Goal: Book appointment/travel/reservation

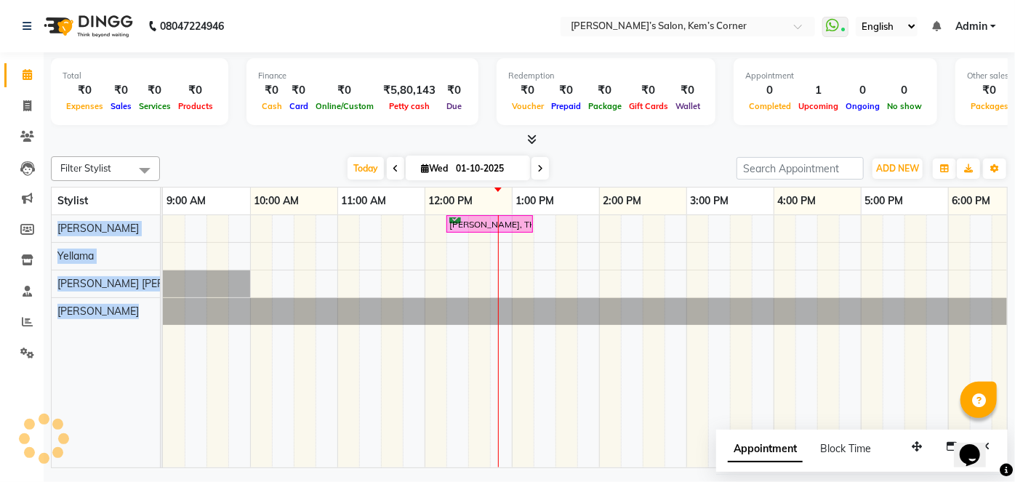
scroll to position [0, 20]
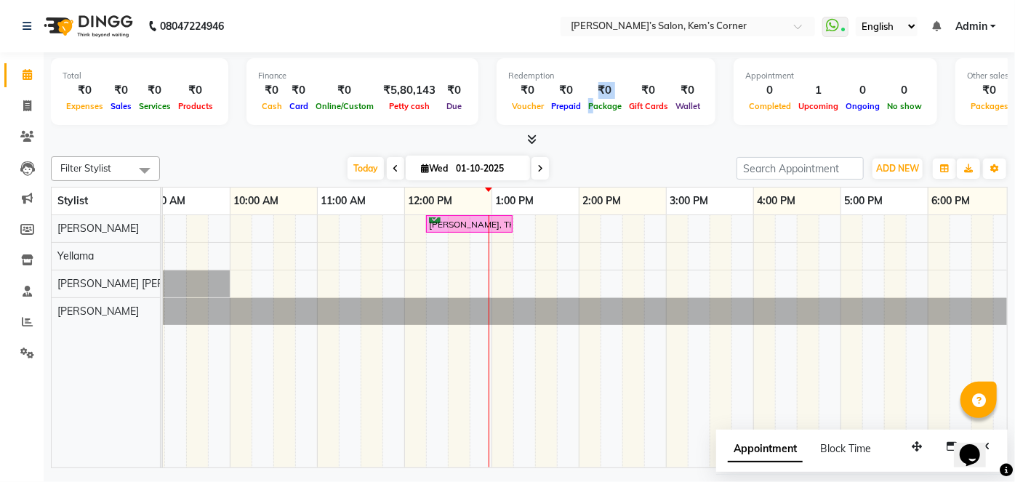
drag, startPoint x: 583, startPoint y: 95, endPoint x: 579, endPoint y: 114, distance: 19.4
click at [585, 107] on div "₹0 Package" at bounding box center [605, 98] width 41 height 32
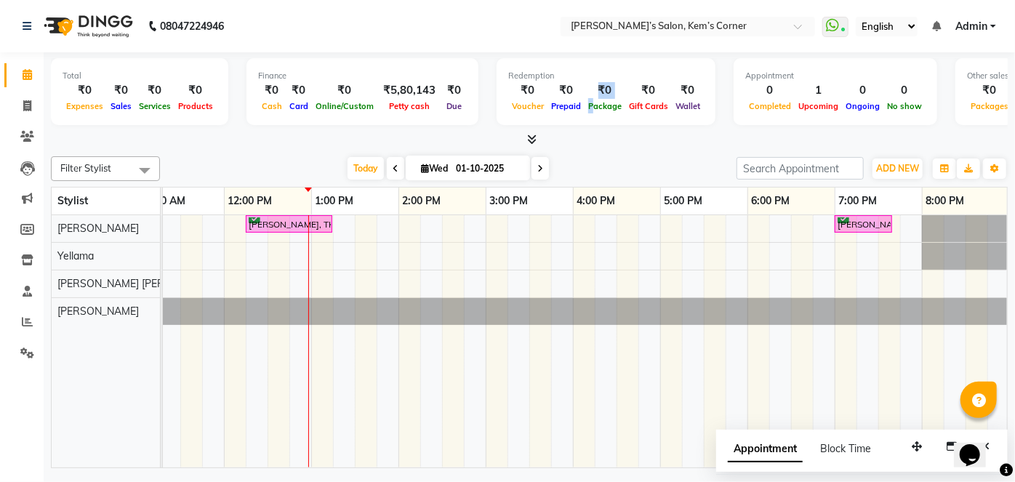
scroll to position [0, 199]
click at [709, 220] on div "[PERSON_NAME], TK02, 12:15 PM-01:15 PM, Hairwash with blowdry - Above Shoulder …" at bounding box center [531, 341] width 1135 height 252
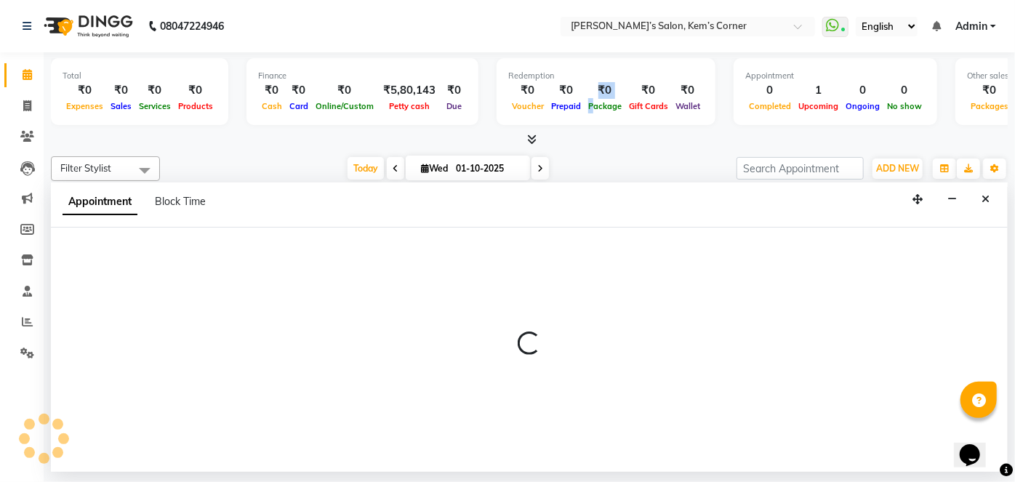
select select "50293"
select select "1050"
select select "tentative"
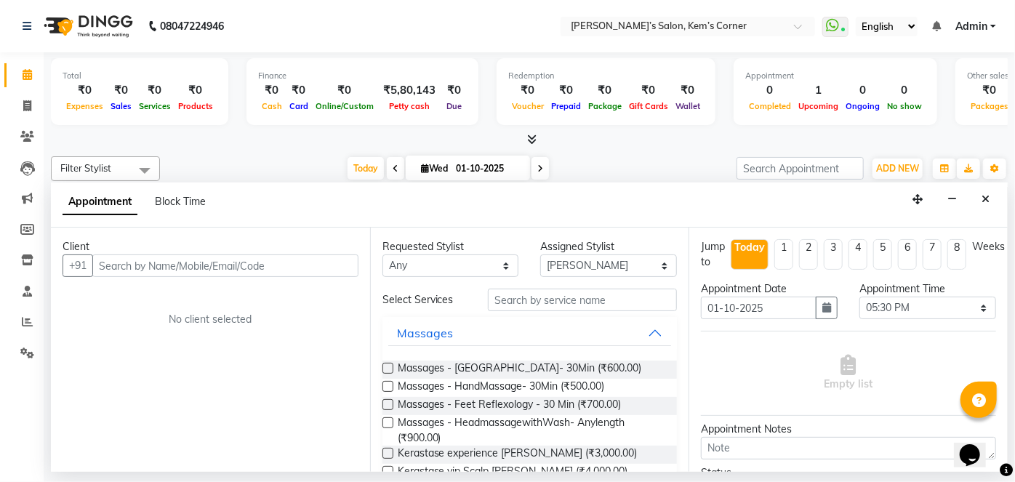
click at [212, 262] on input "text" at bounding box center [225, 266] width 266 height 23
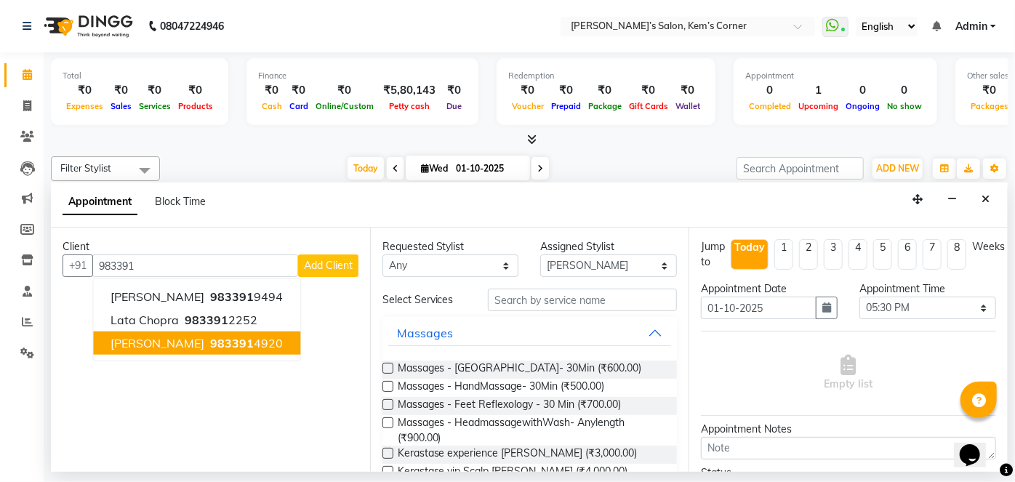
click at [263, 340] on ngb-highlight "983391 4920" at bounding box center [245, 343] width 76 height 15
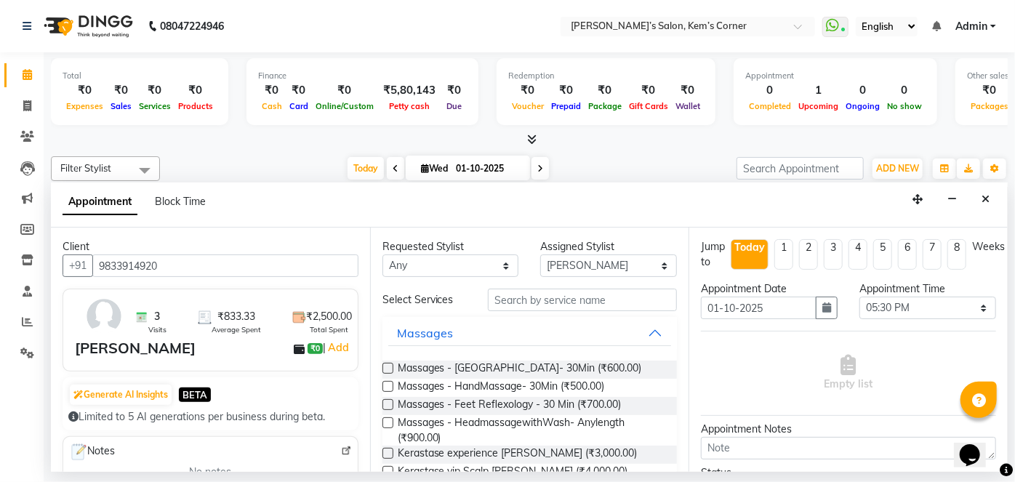
type input "9833914920"
click at [545, 294] on input "text" at bounding box center [582, 300] width 189 height 23
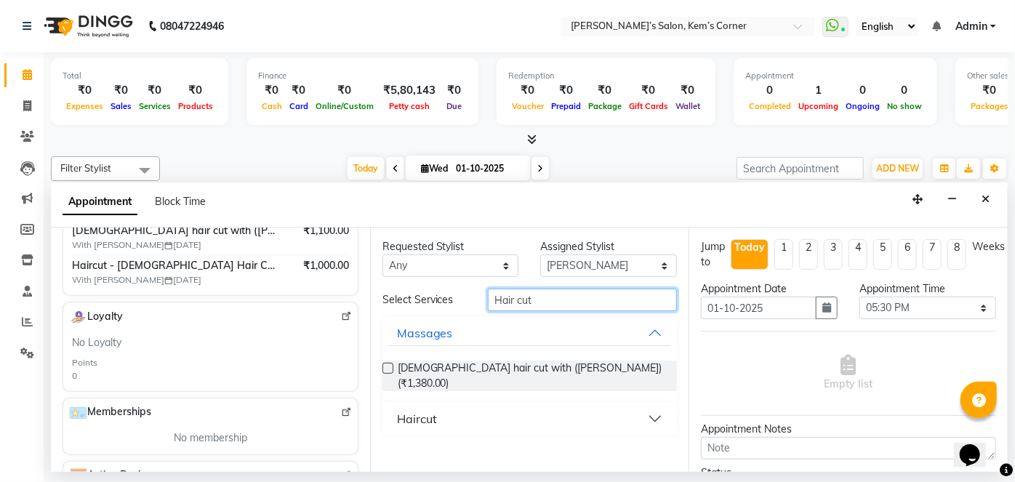
scroll to position [396, 0]
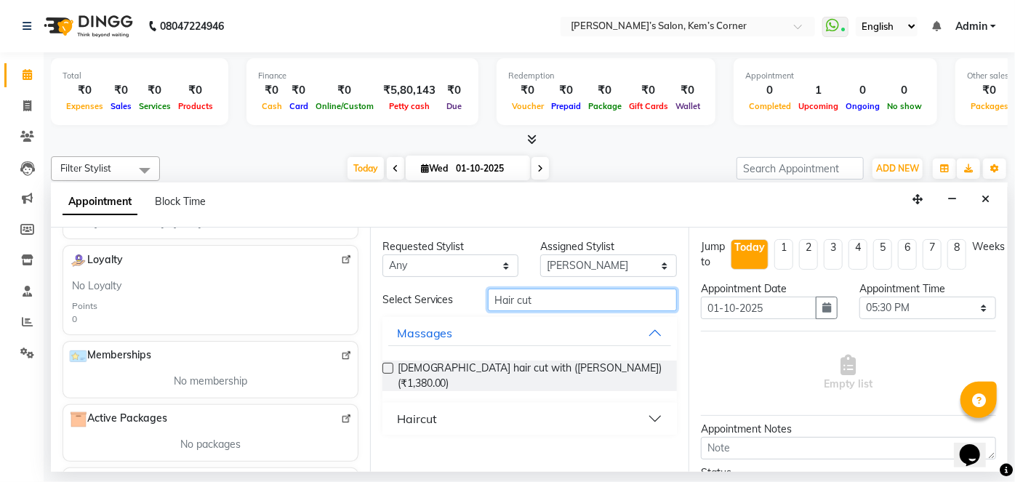
type input "Hair cut"
click at [655, 413] on button "Haircut" at bounding box center [530, 419] width 284 height 26
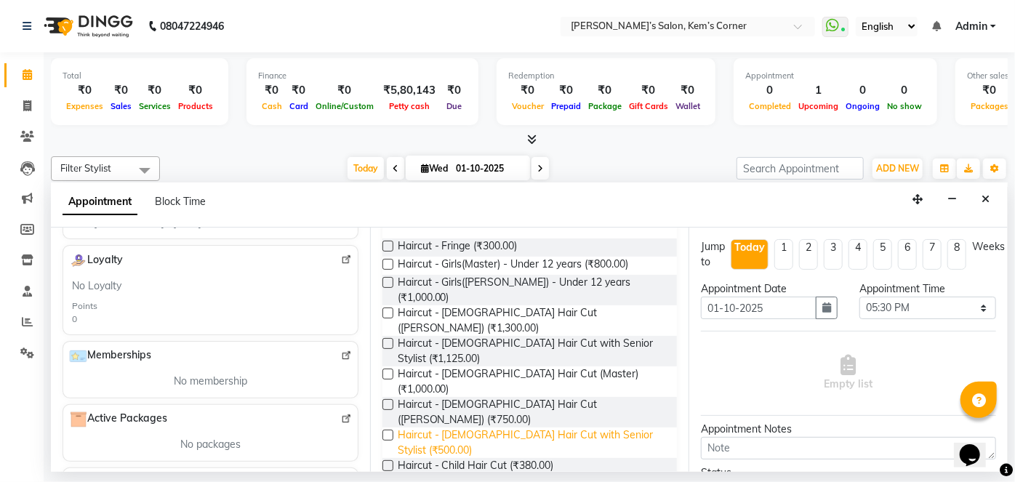
scroll to position [222, 0]
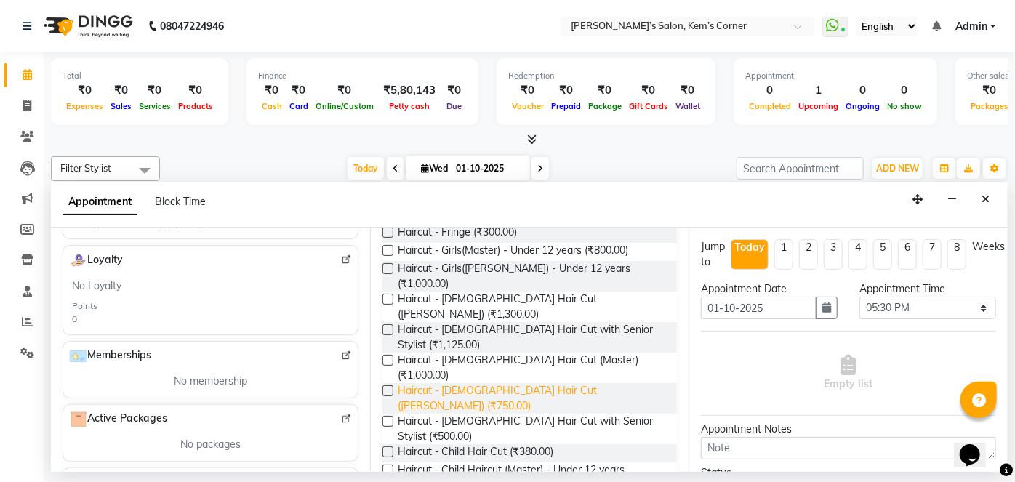
click at [576, 383] on span "Haircut - [DEMOGRAPHIC_DATA] Hair Cut ([PERSON_NAME]) (₹750.00)" at bounding box center [532, 398] width 268 height 31
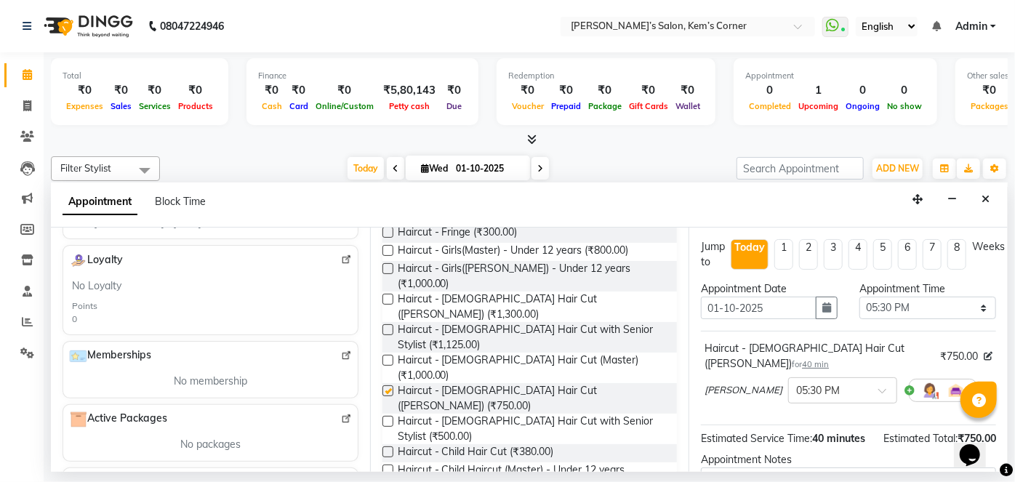
checkbox input "false"
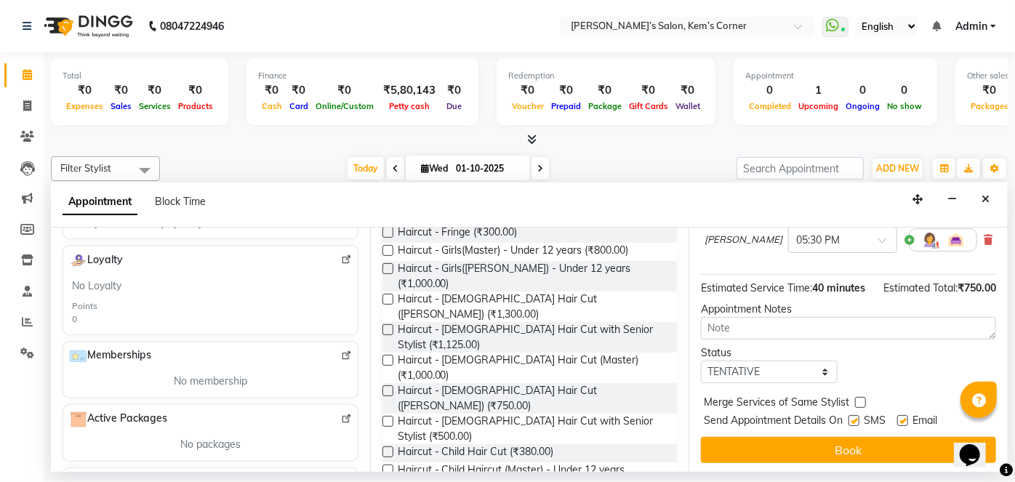
scroll to position [153, 0]
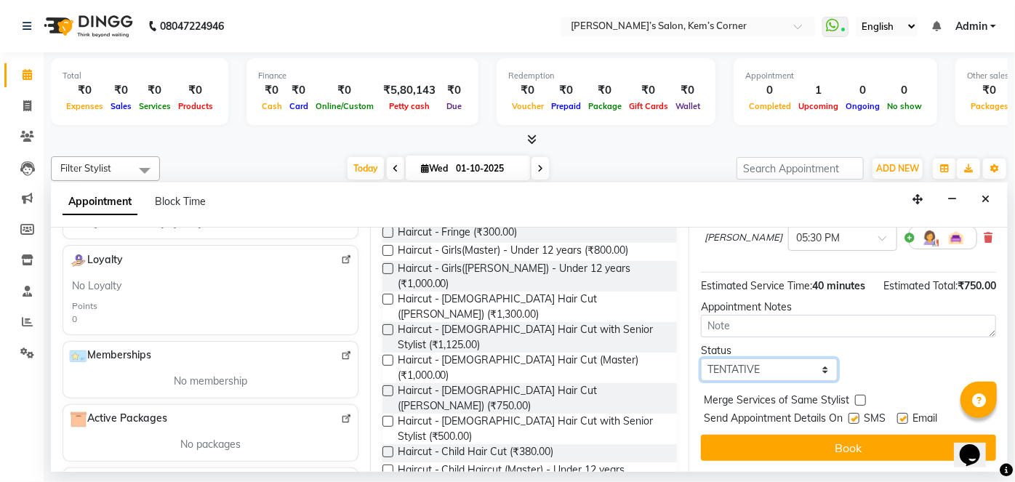
click at [809, 374] on select "Select TENTATIVE CONFIRM CHECK-IN UPCOMING" at bounding box center [769, 370] width 137 height 23
select select "confirm booking"
click at [701, 359] on select "Select TENTATIVE CONFIRM CHECK-IN UPCOMING" at bounding box center [769, 370] width 137 height 23
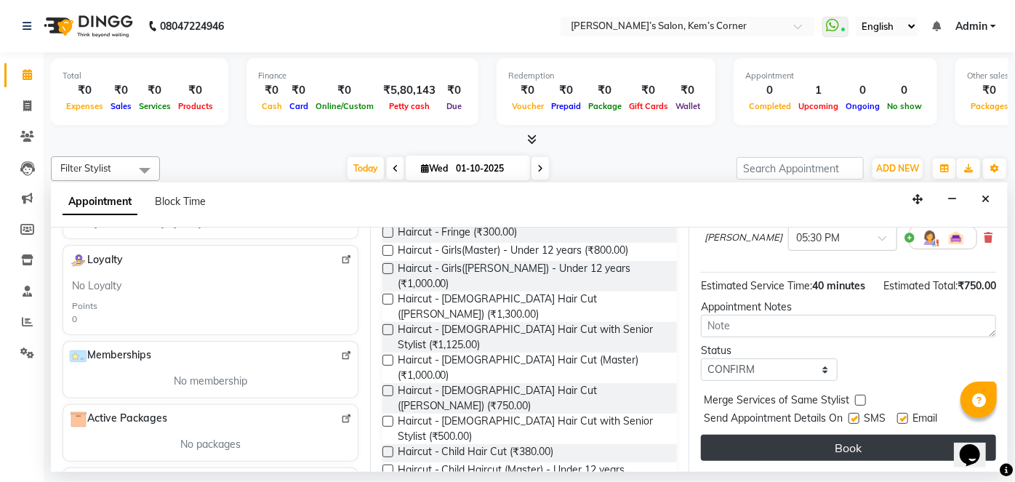
click at [791, 440] on button "Book" at bounding box center [848, 448] width 295 height 26
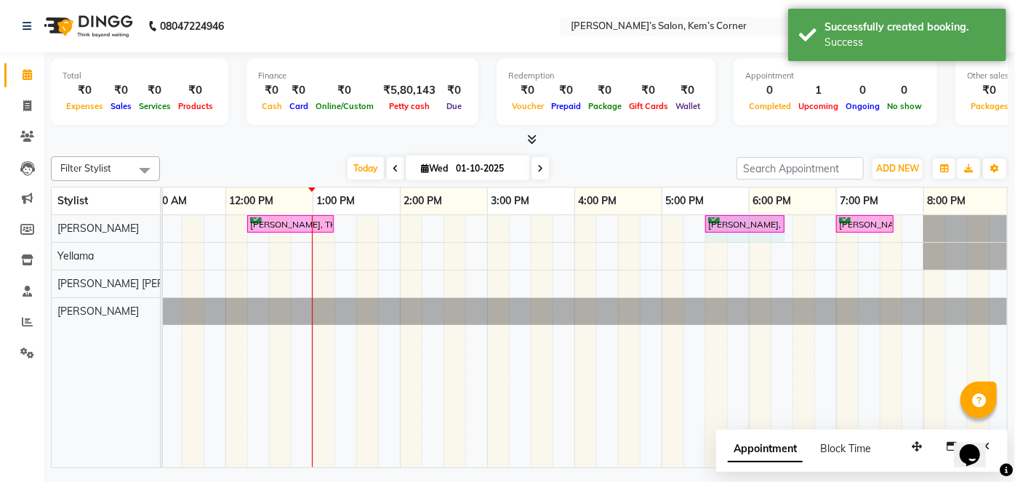
drag, startPoint x: 763, startPoint y: 218, endPoint x: 773, endPoint y: 220, distance: 9.7
